Goal: Transaction & Acquisition: Purchase product/service

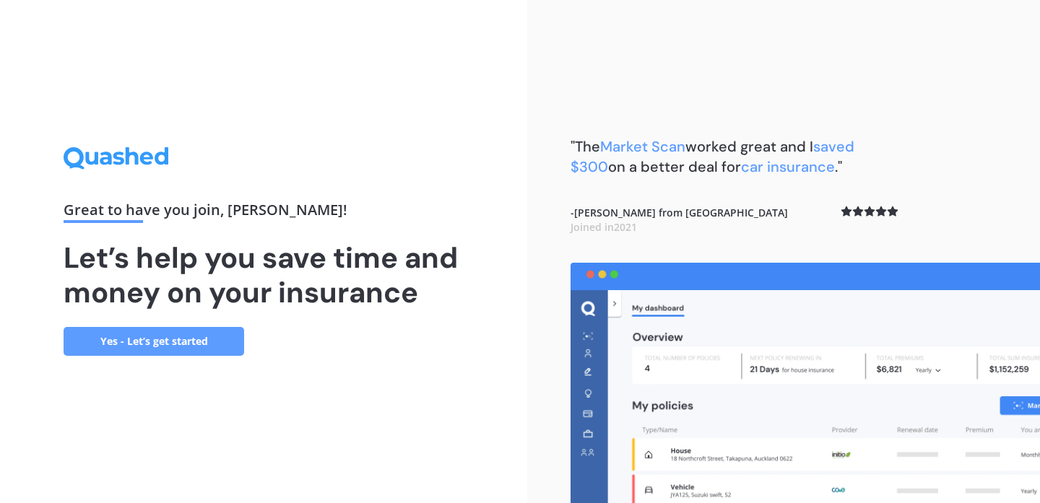
click at [188, 336] on link "Yes - Let’s get started" at bounding box center [154, 341] width 181 height 29
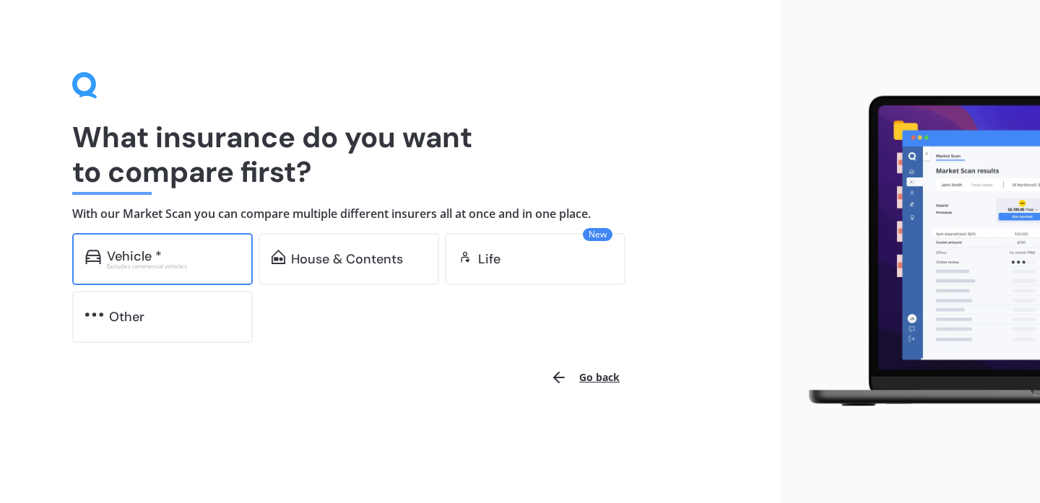
click at [124, 246] on div "Vehicle * Excludes commercial vehicles" at bounding box center [162, 259] width 181 height 52
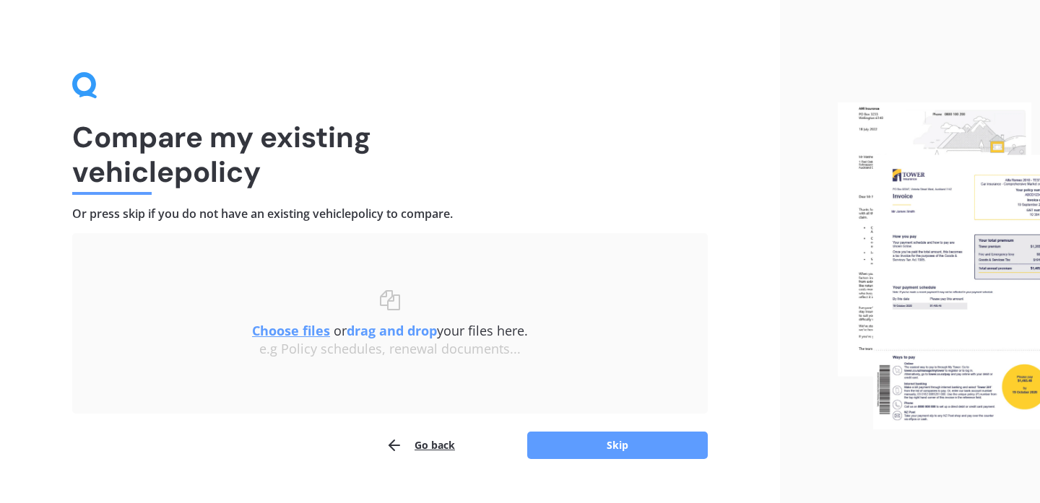
scroll to position [28, 0]
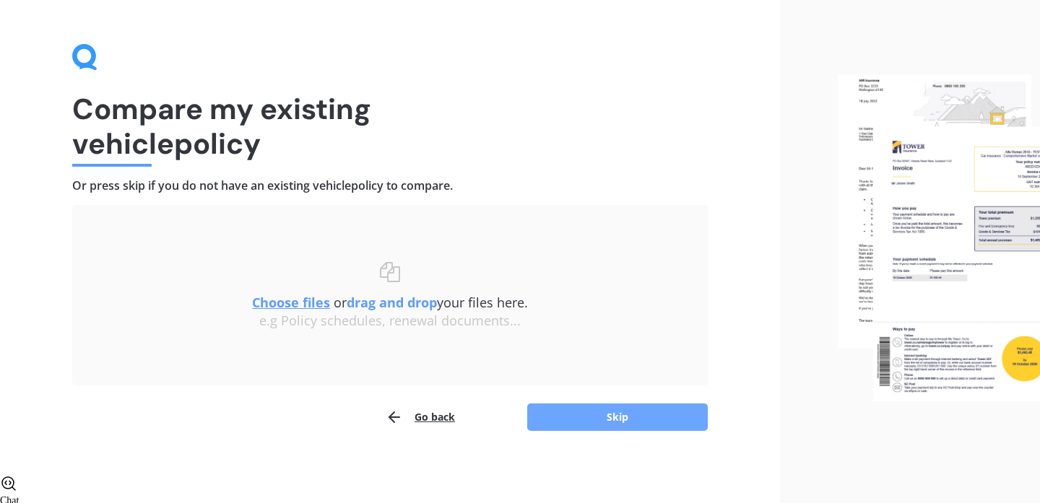
click at [628, 410] on button "Skip" at bounding box center [617, 417] width 181 height 27
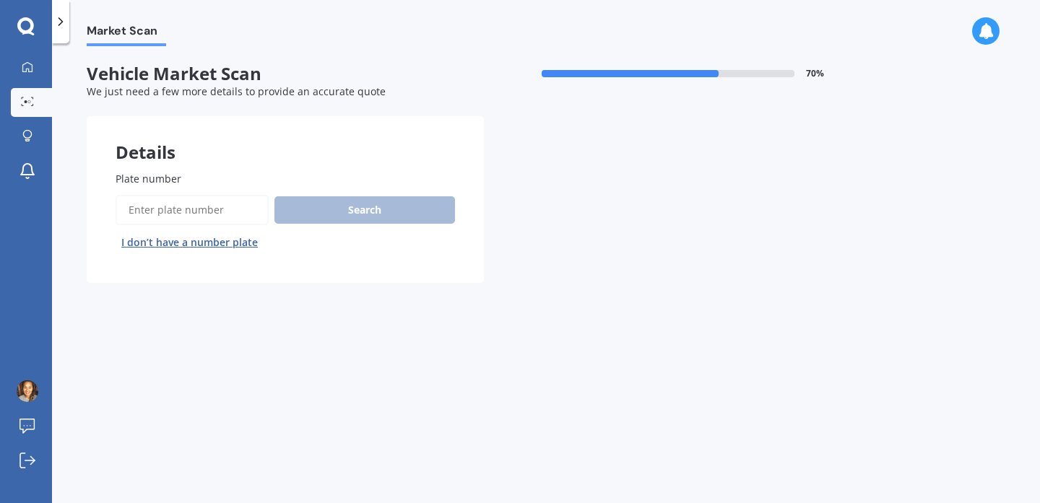
click at [196, 215] on input "Plate number" at bounding box center [192, 210] width 153 height 30
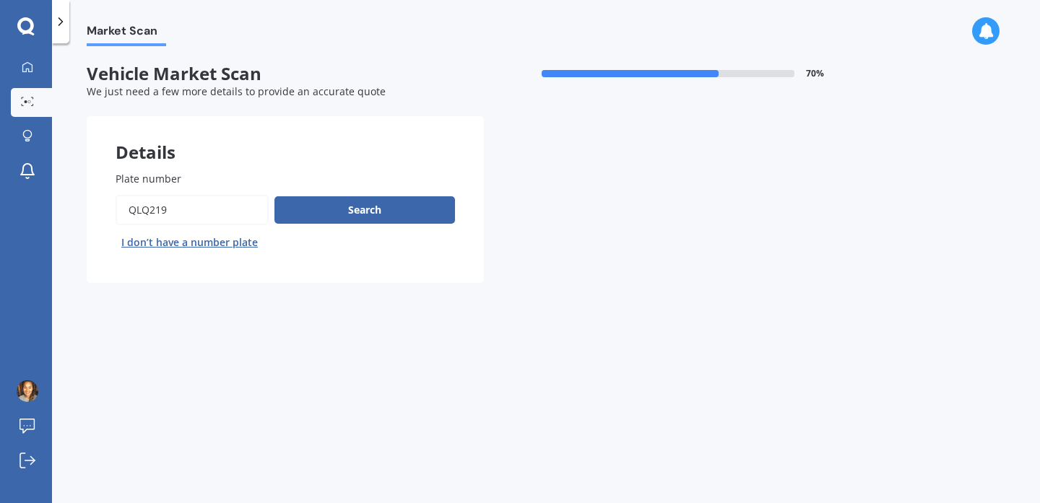
type input "QLQ219"
click at [0, 0] on button "Next" at bounding box center [0, 0] width 0 height 0
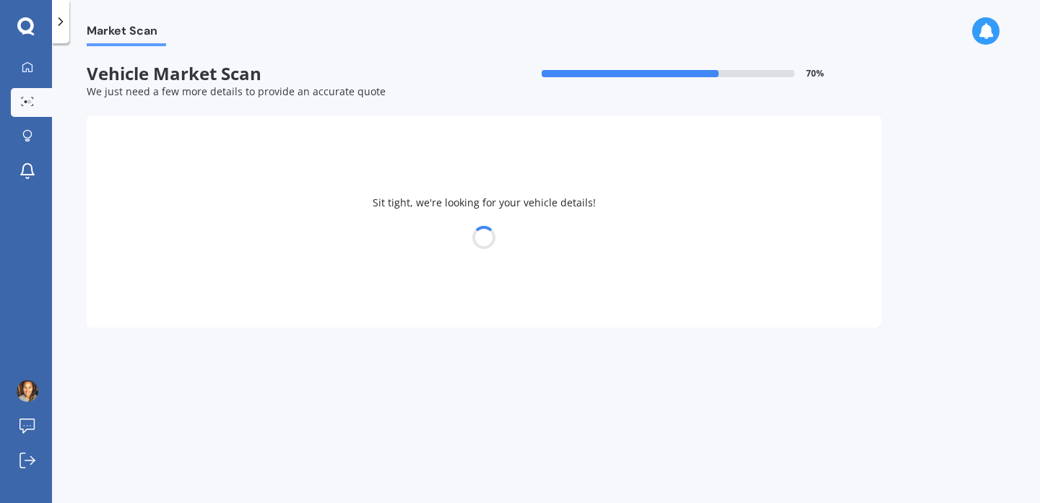
select select "KIA"
select select "SELTOS"
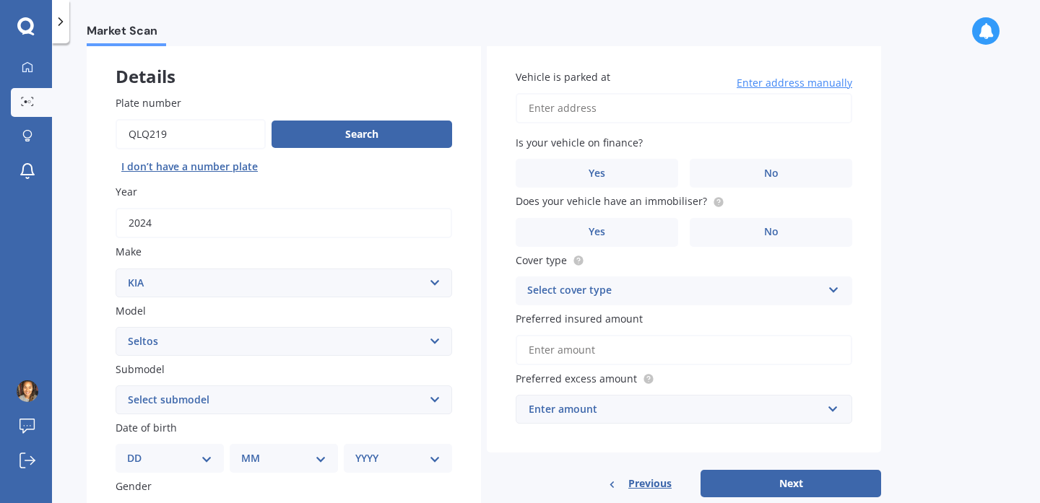
scroll to position [78, 0]
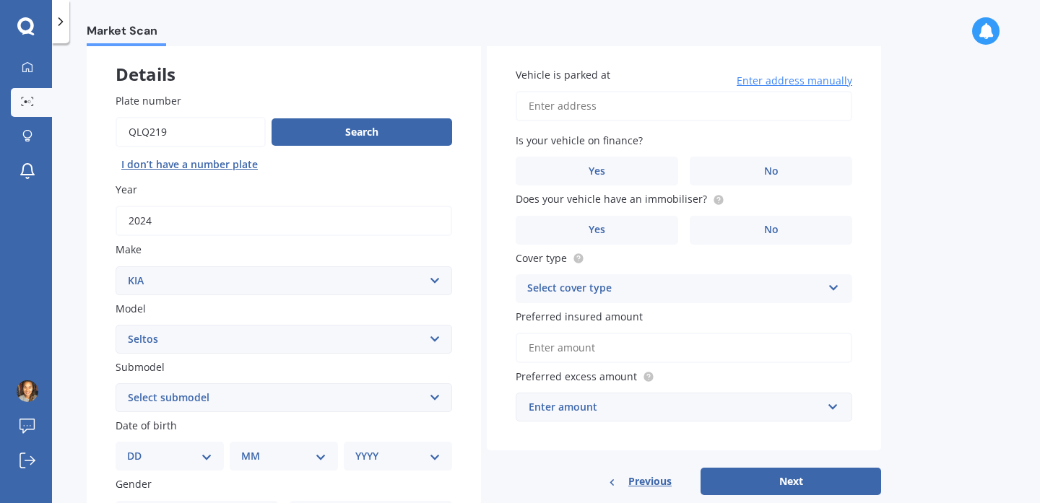
click at [594, 111] on input "Vehicle is parked at" at bounding box center [684, 106] width 337 height 30
type input "[STREET_ADDRESS]"
click at [583, 170] on label "Yes" at bounding box center [597, 171] width 162 height 29
click at [0, 0] on input "Yes" at bounding box center [0, 0] width 0 height 0
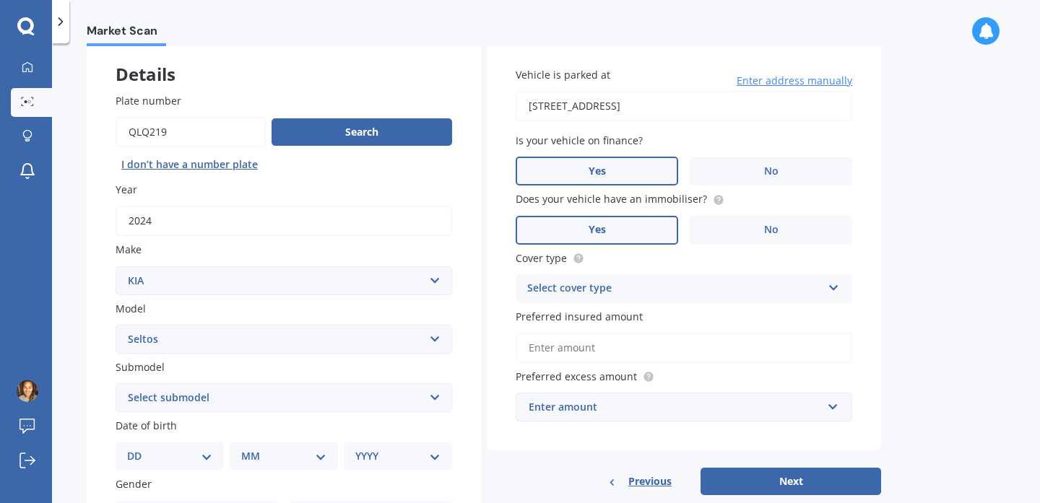
click at [605, 225] on span "Yes" at bounding box center [597, 230] width 17 height 12
click at [0, 0] on input "Yes" at bounding box center [0, 0] width 0 height 0
click at [600, 292] on div "Select cover type" at bounding box center [674, 288] width 295 height 17
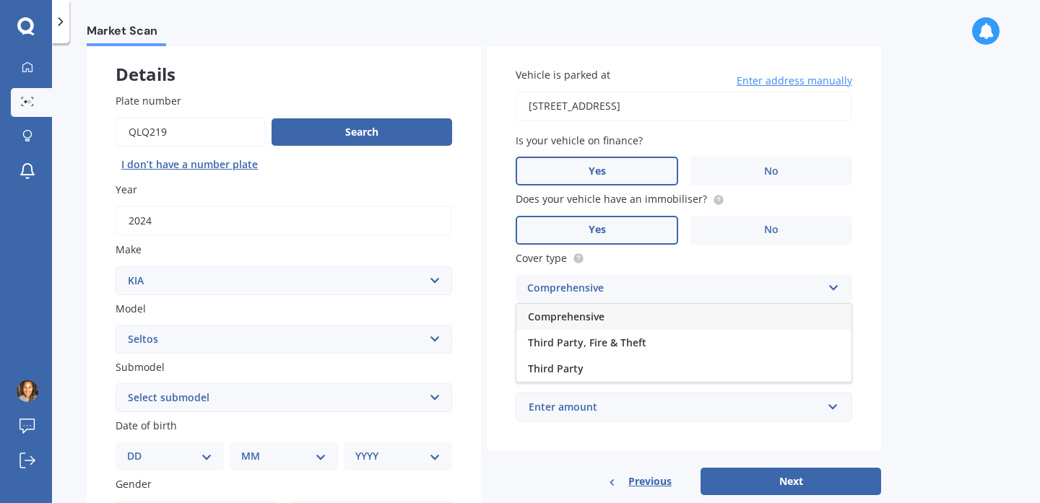
click at [581, 316] on span "Comprehensive" at bounding box center [566, 317] width 77 height 14
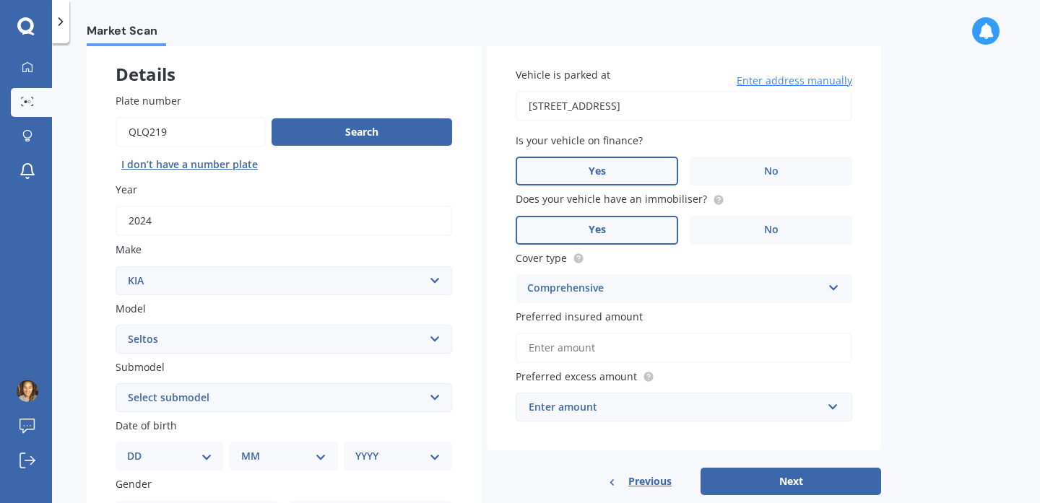
click at [565, 356] on input "Preferred insured amount" at bounding box center [684, 348] width 337 height 30
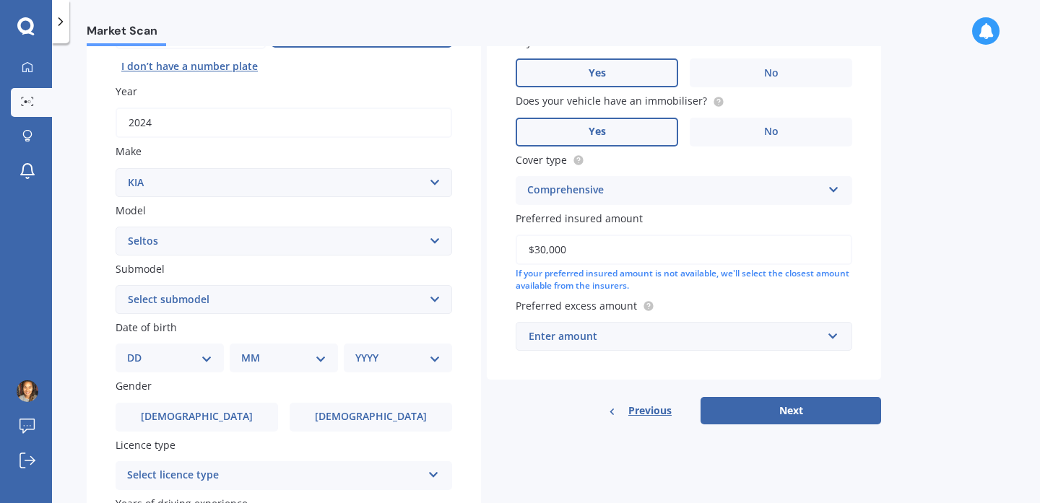
scroll to position [199, 0]
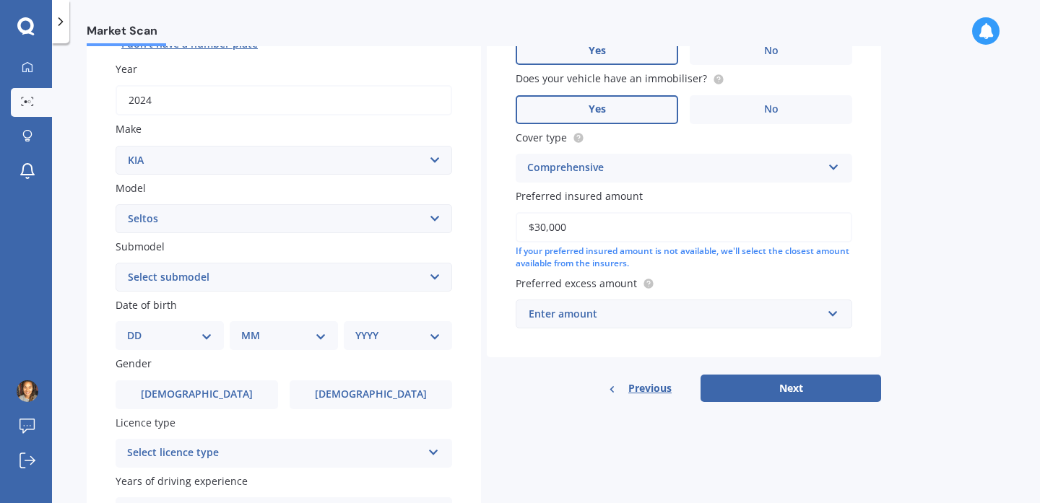
type input "$30,000"
click at [611, 324] on input "text" at bounding box center [679, 313] width 324 height 27
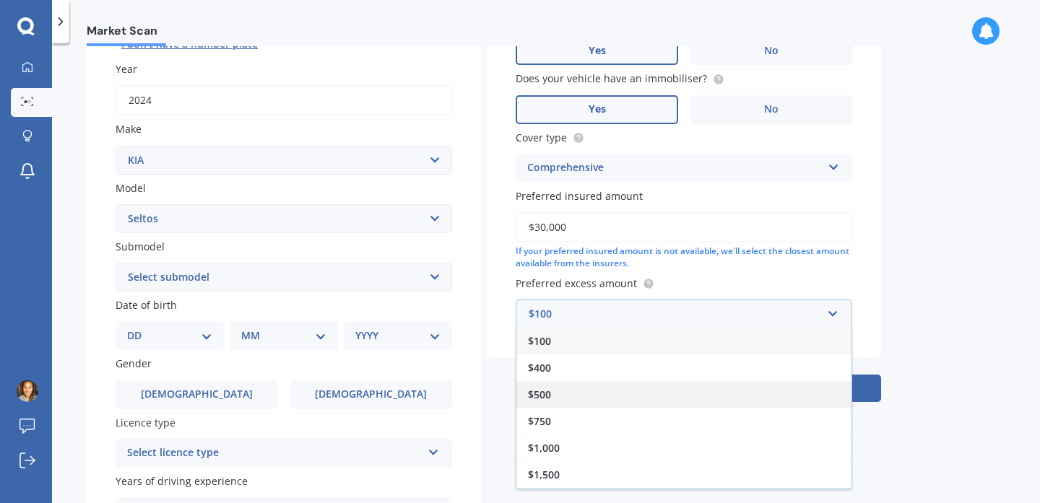
click at [578, 399] on div "$500" at bounding box center [683, 394] width 335 height 27
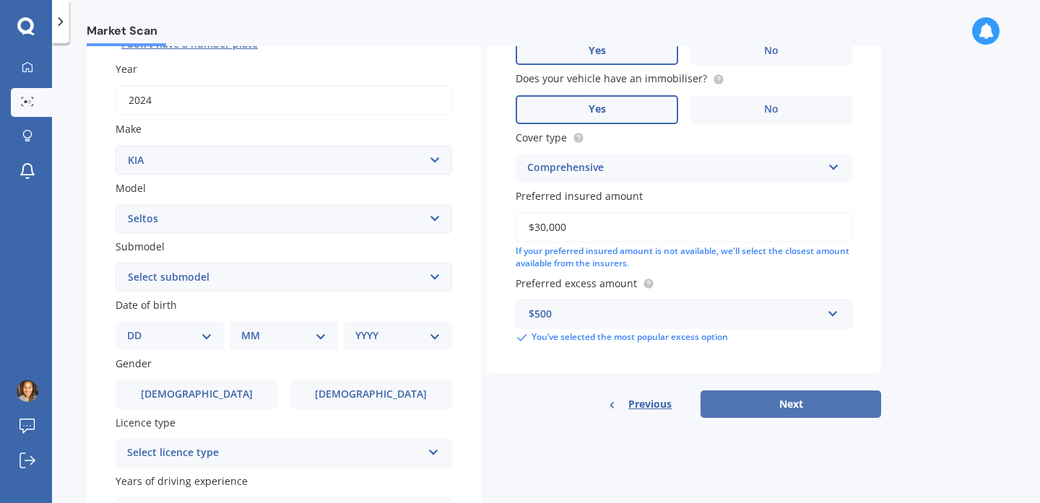
click at [778, 410] on button "Next" at bounding box center [790, 404] width 181 height 27
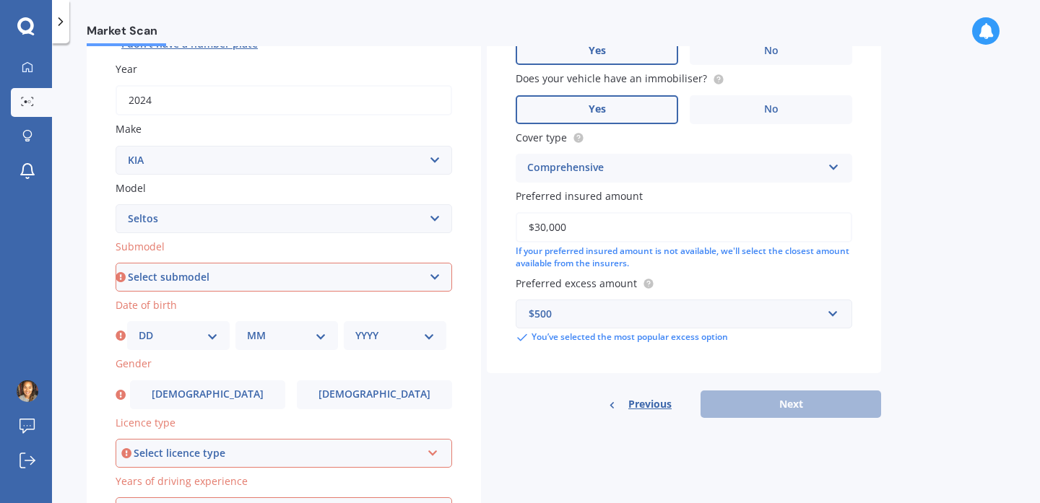
click at [231, 285] on select "Select submodel (All Other) EX petrol 4WD Ltd petrol 4WD Ltd petrol turbo LTD2.…" at bounding box center [284, 277] width 337 height 29
select select "(ALL OTHER)"
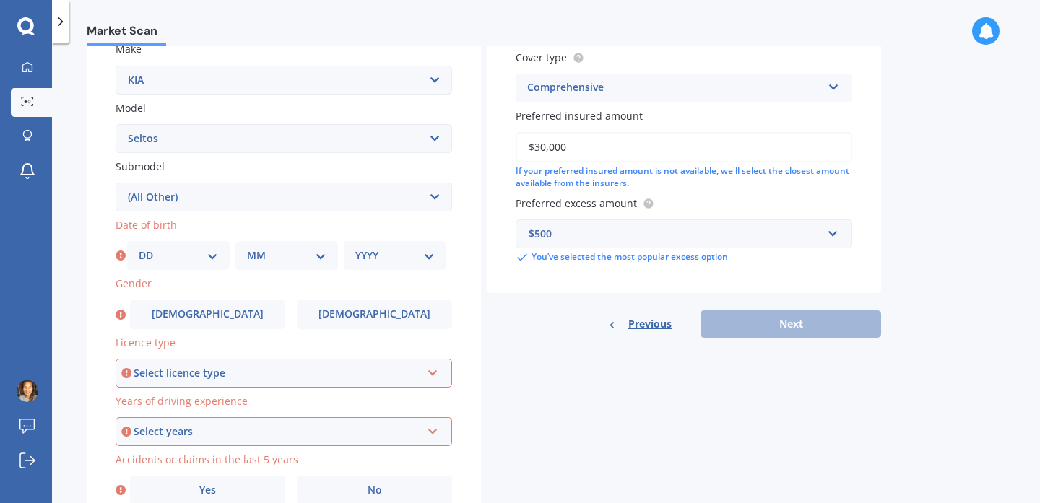
scroll to position [300, 0]
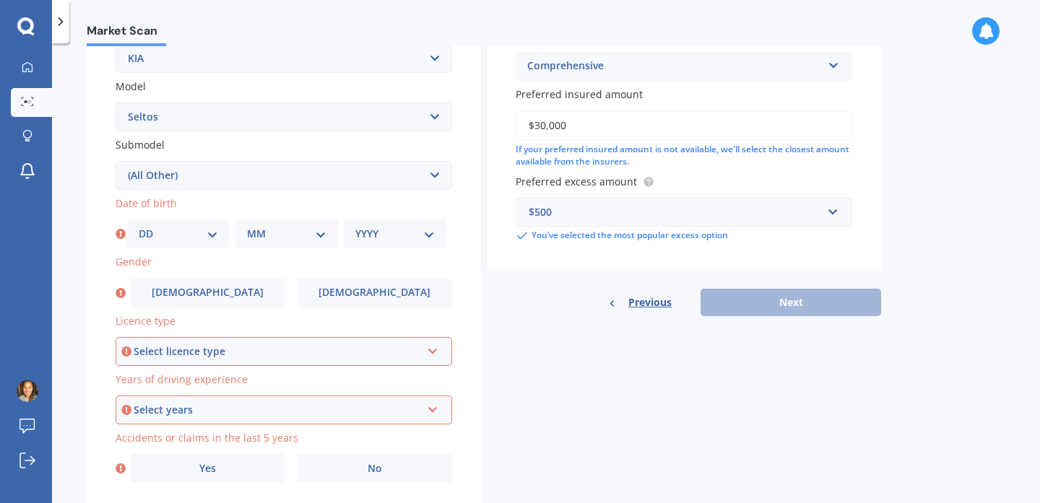
click at [182, 235] on select "DD 01 02 03 04 05 06 07 08 09 10 11 12 13 14 15 16 17 18 19 20 21 22 23 24 25 2…" at bounding box center [178, 234] width 79 height 16
select select "15"
click at [285, 248] on div "MM 01 02 03 04 05 06 07 08 09 10 11 12" at bounding box center [286, 234] width 103 height 29
click at [282, 233] on select "MM 01 02 03 04 05 06 07 08 09 10 11 12" at bounding box center [286, 234] width 79 height 16
select select "11"
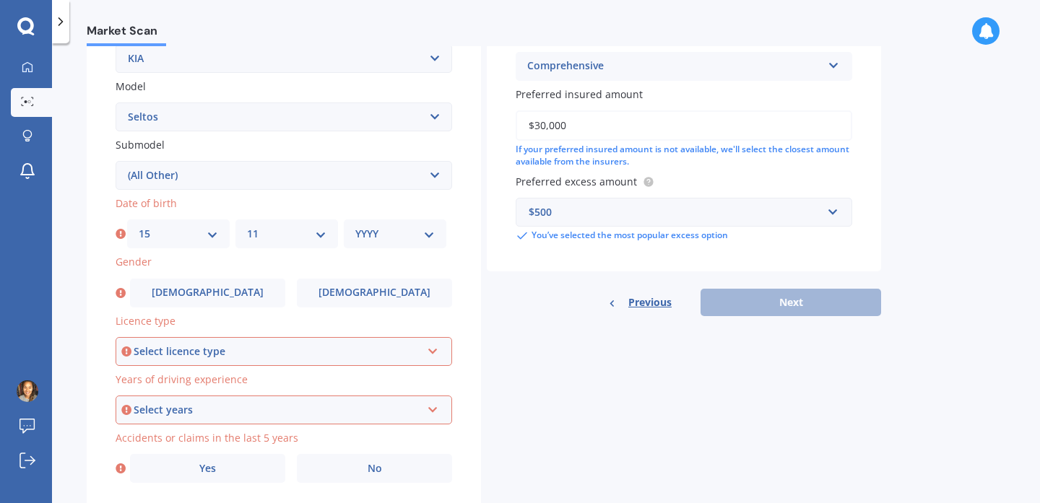
click at [415, 237] on select "YYYY 2025 2024 2023 2022 2021 2020 2019 2018 2017 2016 2015 2014 2013 2012 2011…" at bounding box center [394, 234] width 79 height 16
select select "1992"
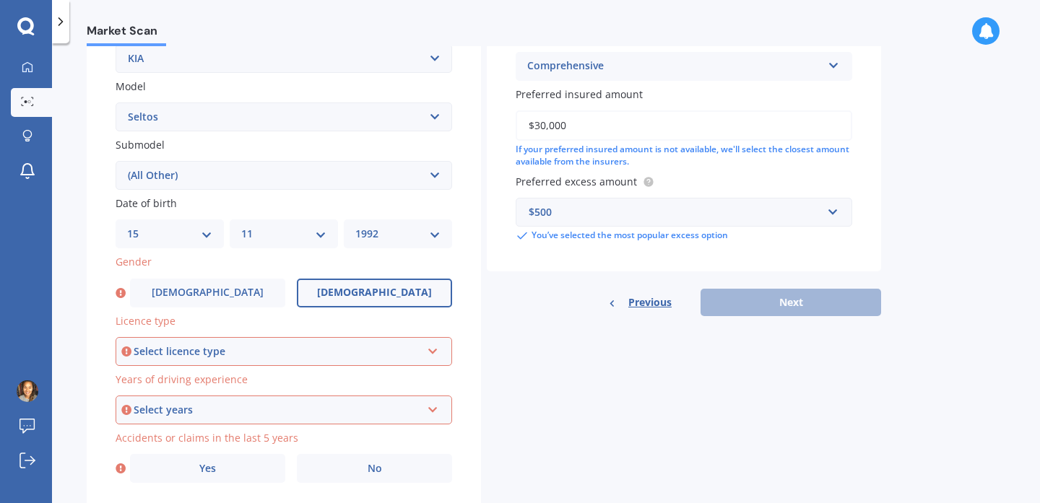
click at [349, 300] on label "[DEMOGRAPHIC_DATA]" at bounding box center [374, 293] width 155 height 29
click at [0, 0] on input "[DEMOGRAPHIC_DATA]" at bounding box center [0, 0] width 0 height 0
click at [240, 344] on div "Select licence type NZ Full NZ Restricted NZ Learners [GEOGRAPHIC_DATA] [GEOGRA…" at bounding box center [284, 351] width 337 height 29
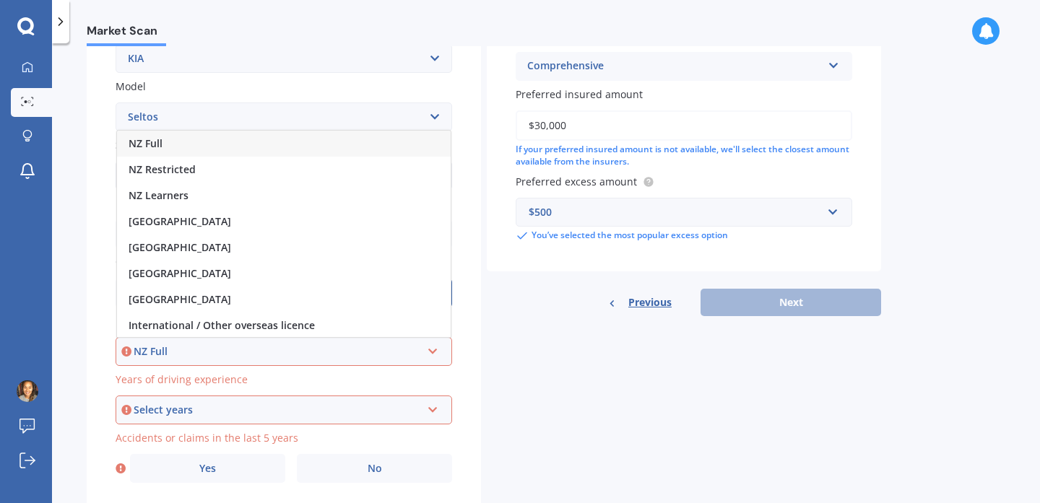
click at [247, 141] on div "NZ Full" at bounding box center [284, 144] width 334 height 26
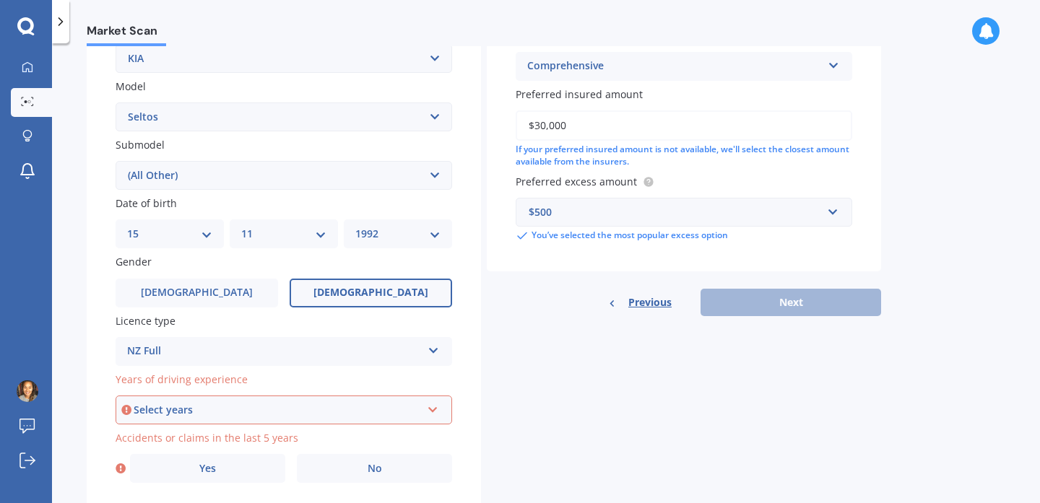
click at [206, 417] on div "Select years" at bounding box center [277, 410] width 287 height 16
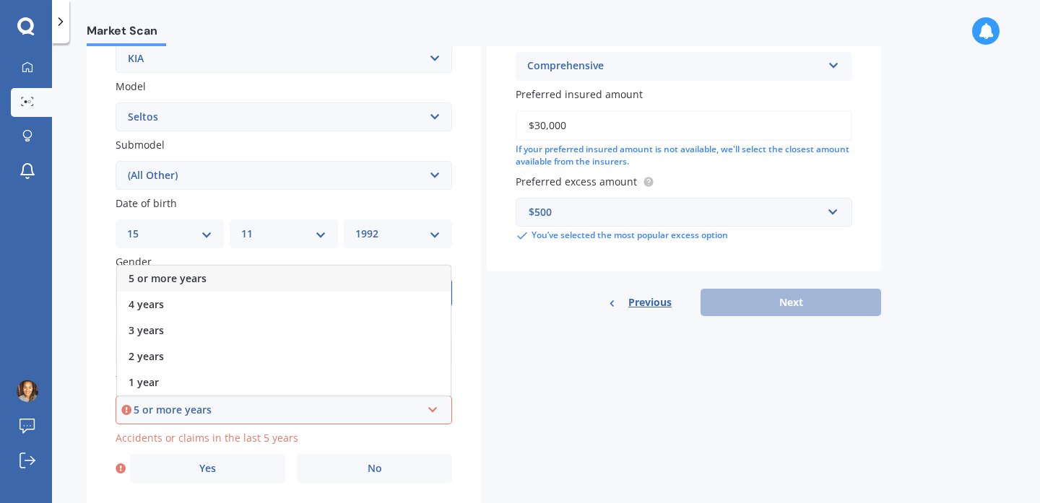
click at [202, 282] on span "5 or more years" at bounding box center [168, 279] width 78 height 14
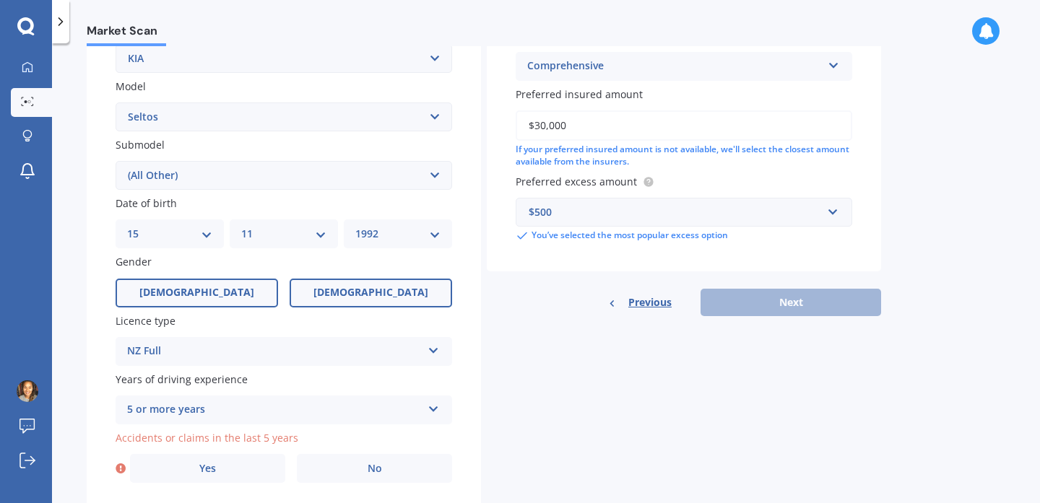
scroll to position [350, 0]
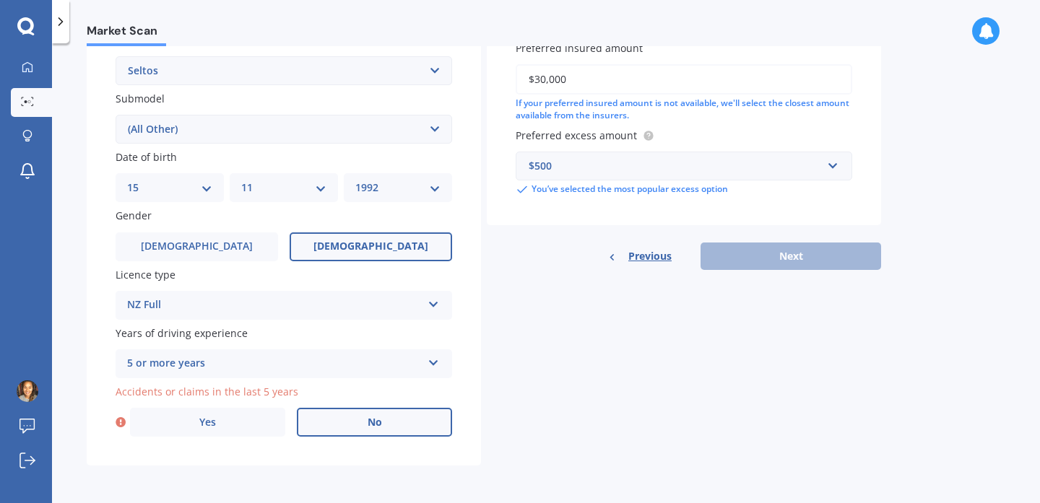
click at [398, 425] on label "No" at bounding box center [374, 422] width 155 height 29
click at [0, 0] on input "No" at bounding box center [0, 0] width 0 height 0
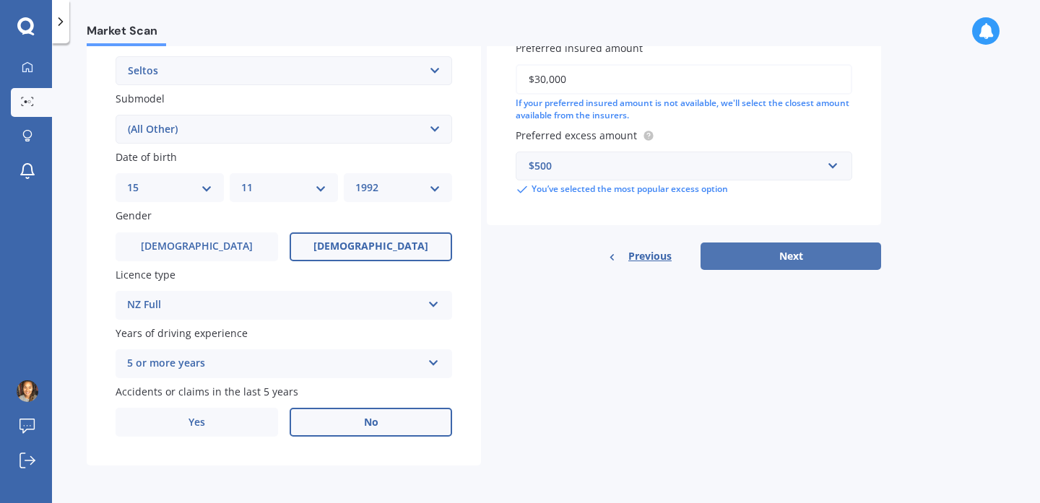
click at [835, 245] on button "Next" at bounding box center [790, 256] width 181 height 27
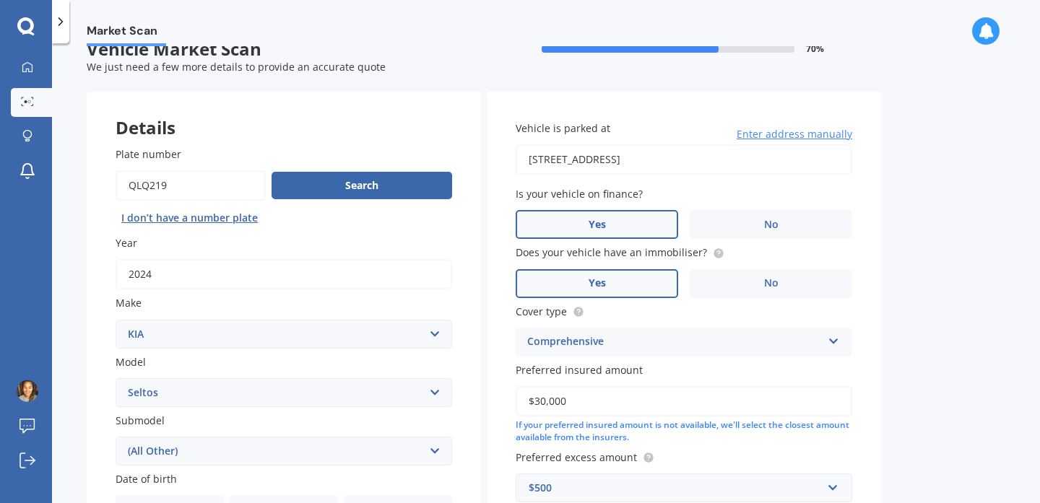
select select "15"
select select "11"
select select "1992"
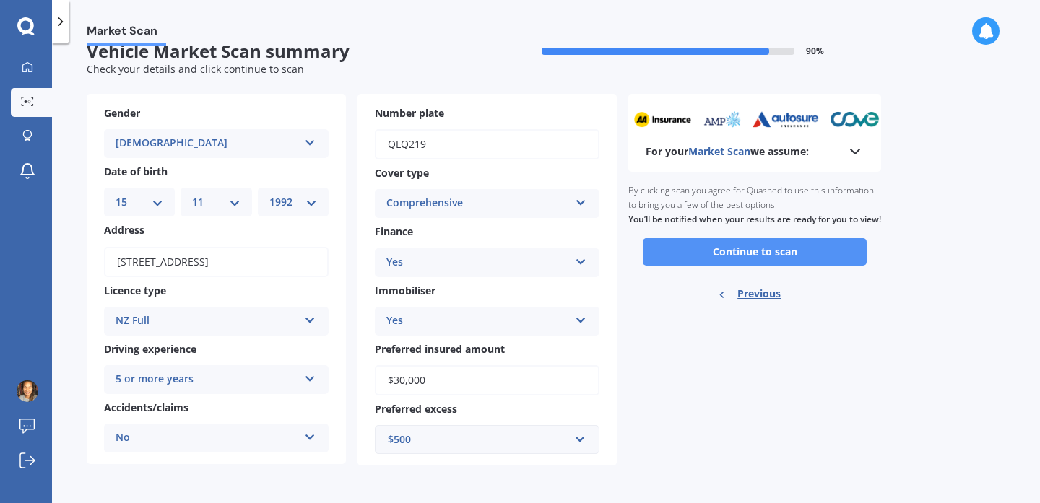
click at [750, 258] on button "Continue to scan" at bounding box center [755, 251] width 224 height 27
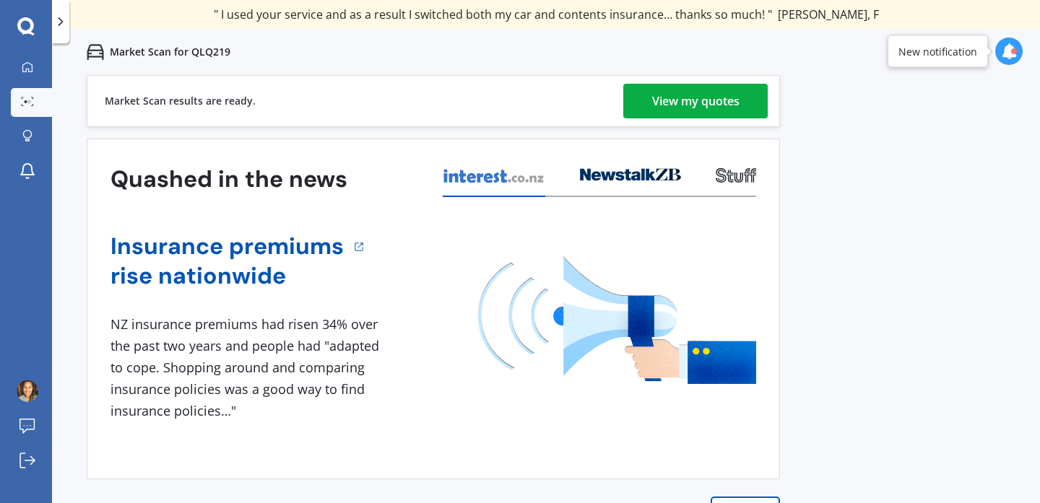
click at [705, 102] on div "View my quotes" at bounding box center [695, 101] width 87 height 35
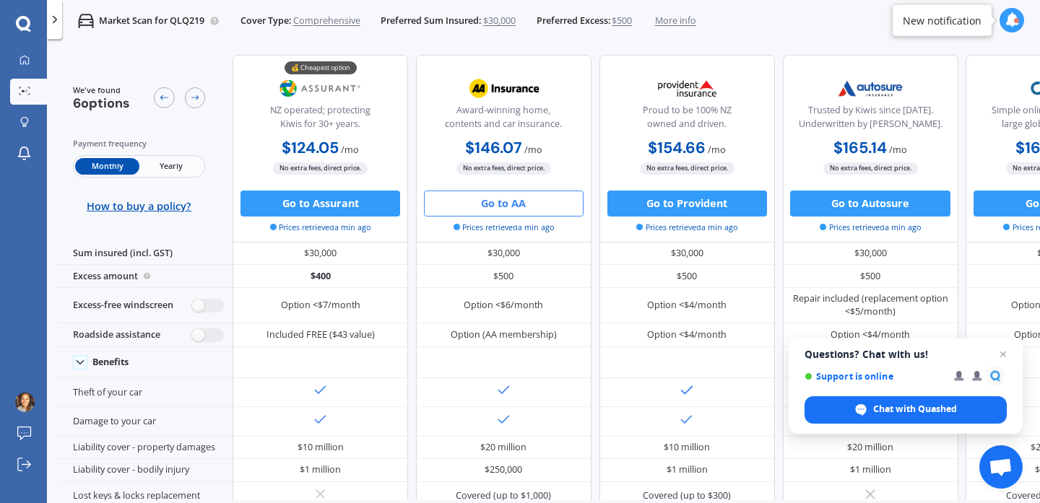
click at [519, 193] on button "Go to AA" at bounding box center [504, 204] width 160 height 26
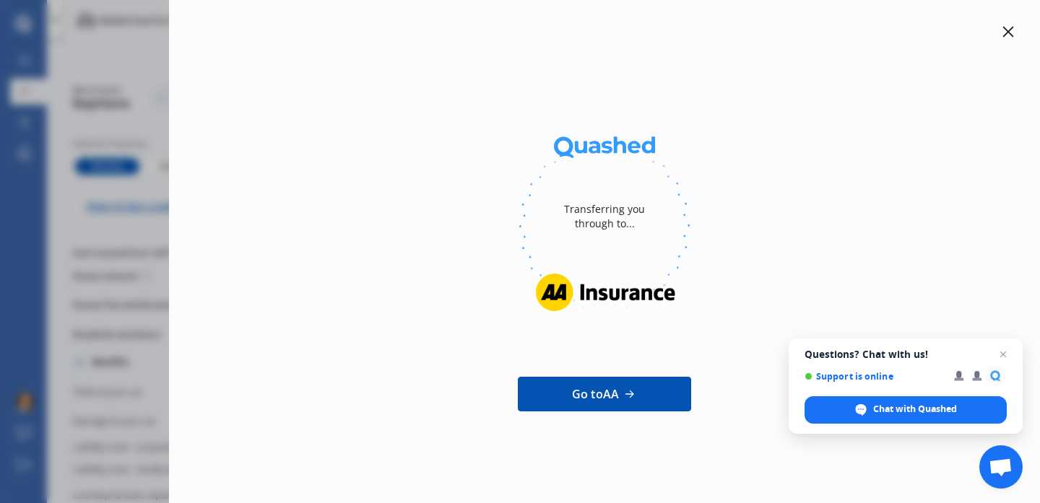
click at [1008, 29] on icon at bounding box center [1008, 32] width 12 height 12
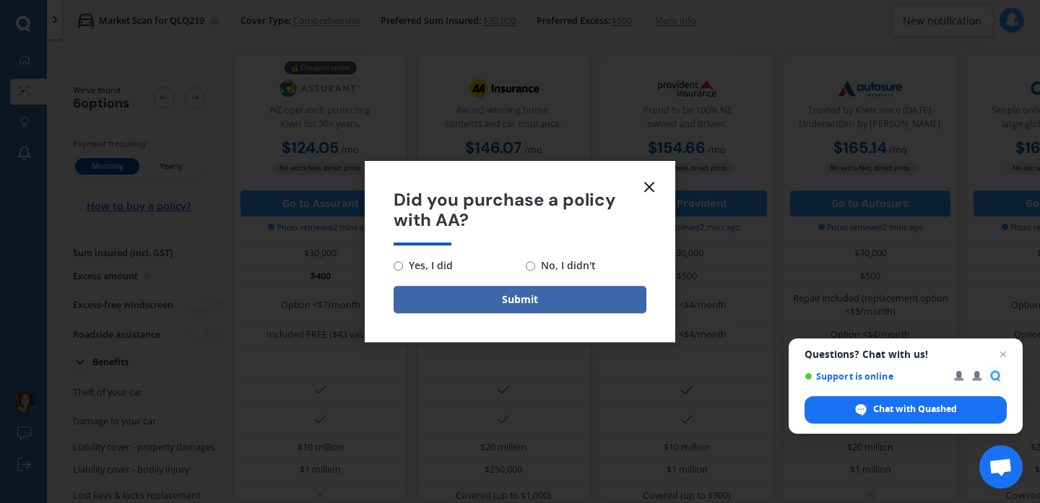
click at [654, 187] on icon at bounding box center [649, 186] width 17 height 17
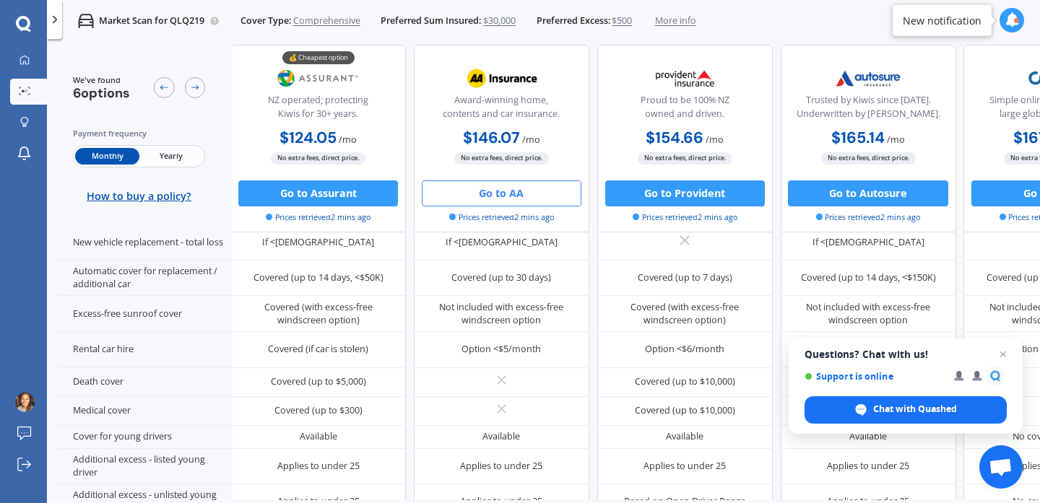
scroll to position [0, 2]
